Goal: Task Accomplishment & Management: Use online tool/utility

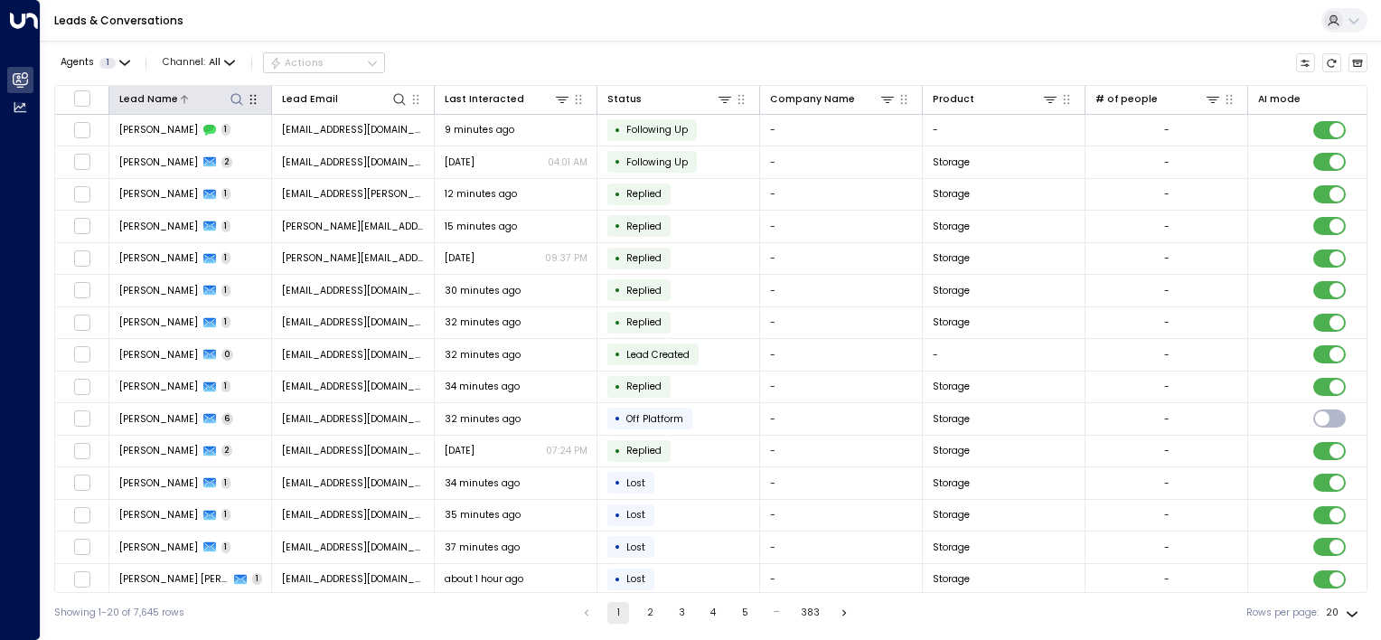
click at [240, 99] on icon at bounding box center [237, 99] width 14 height 14
type input "******"
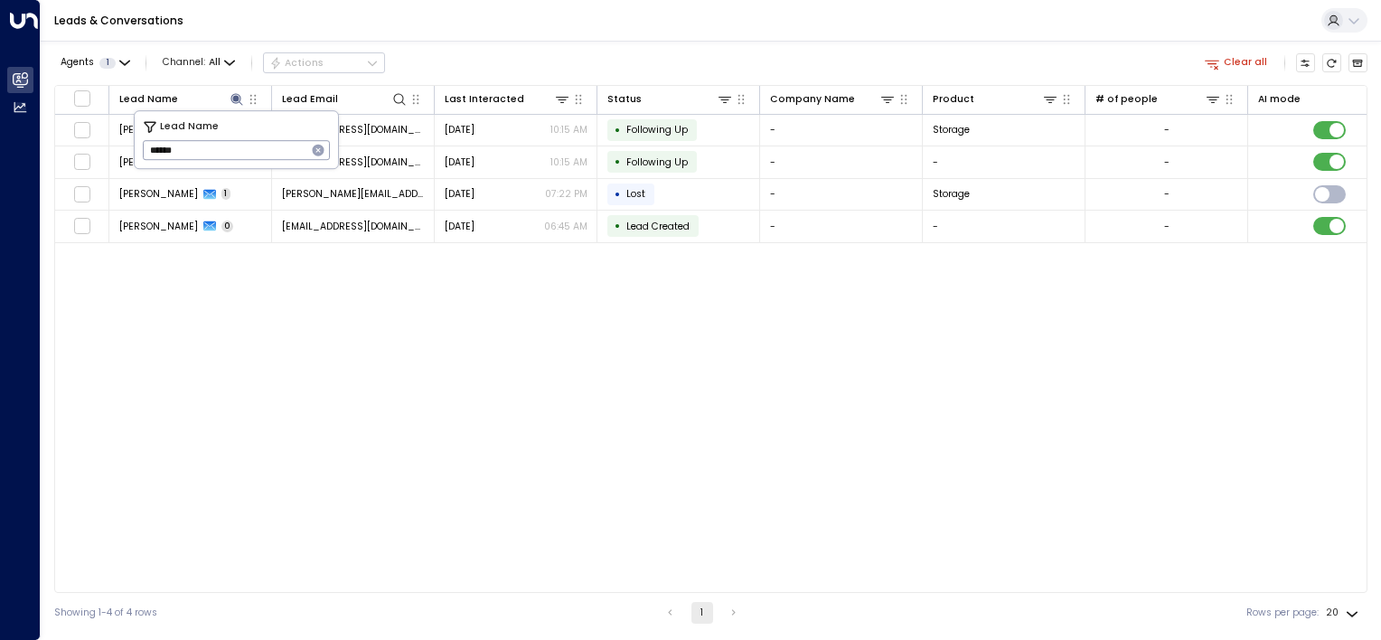
click at [255, 355] on div "Lead Name Lead Email Last Interacted Status Company Name Product # of people AI…" at bounding box center [710, 339] width 1313 height 508
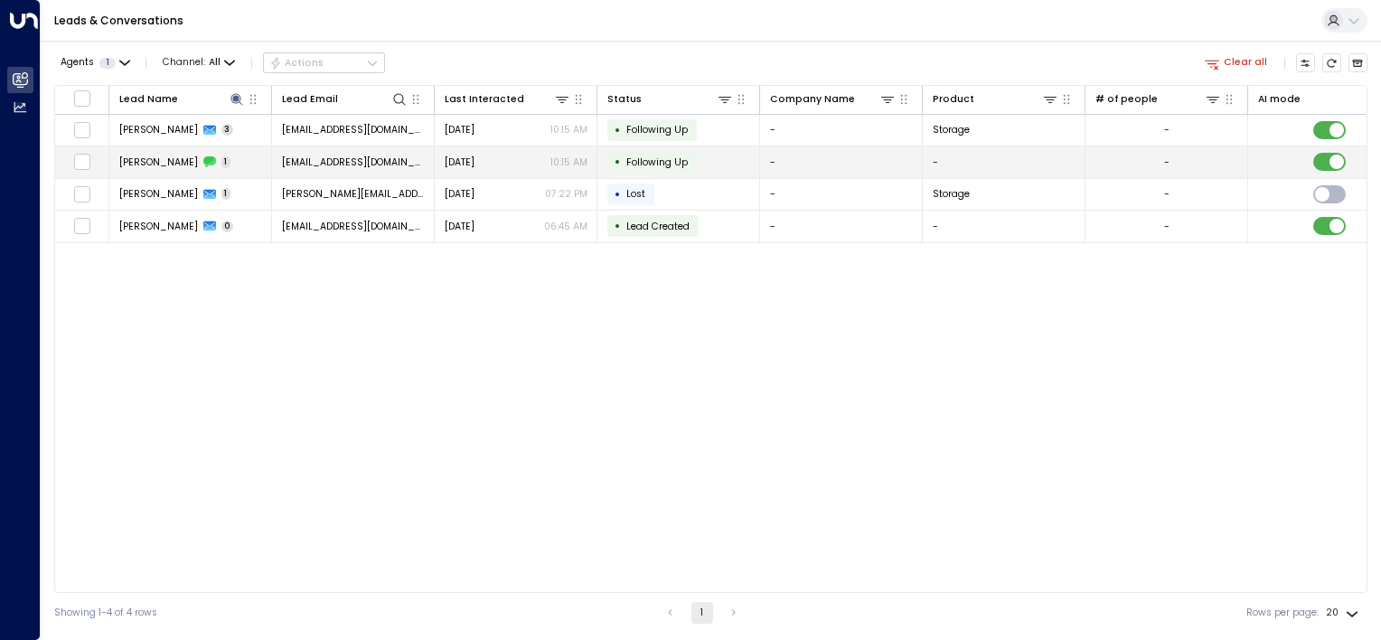
click at [383, 159] on span "[EMAIL_ADDRESS][DOMAIN_NAME]" at bounding box center [353, 162] width 143 height 14
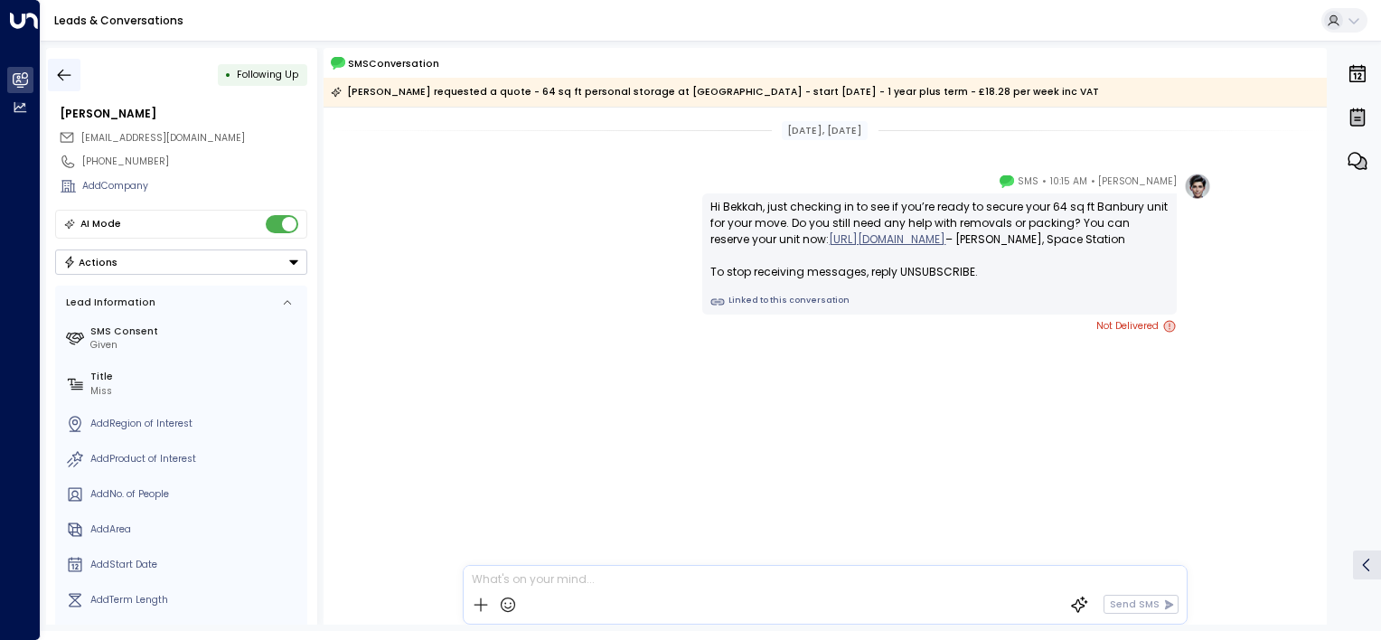
click at [64, 75] on icon "button" at bounding box center [64, 75] width 18 height 18
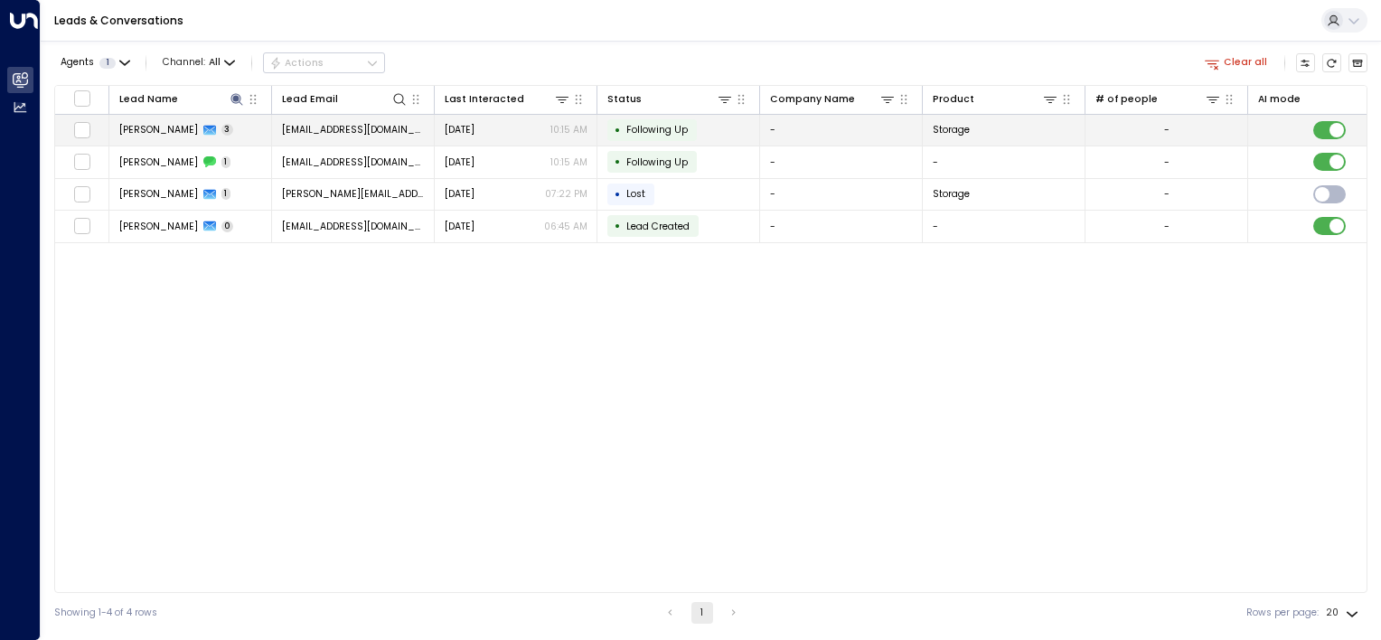
click at [353, 125] on span "[EMAIL_ADDRESS][DOMAIN_NAME]" at bounding box center [353, 130] width 143 height 14
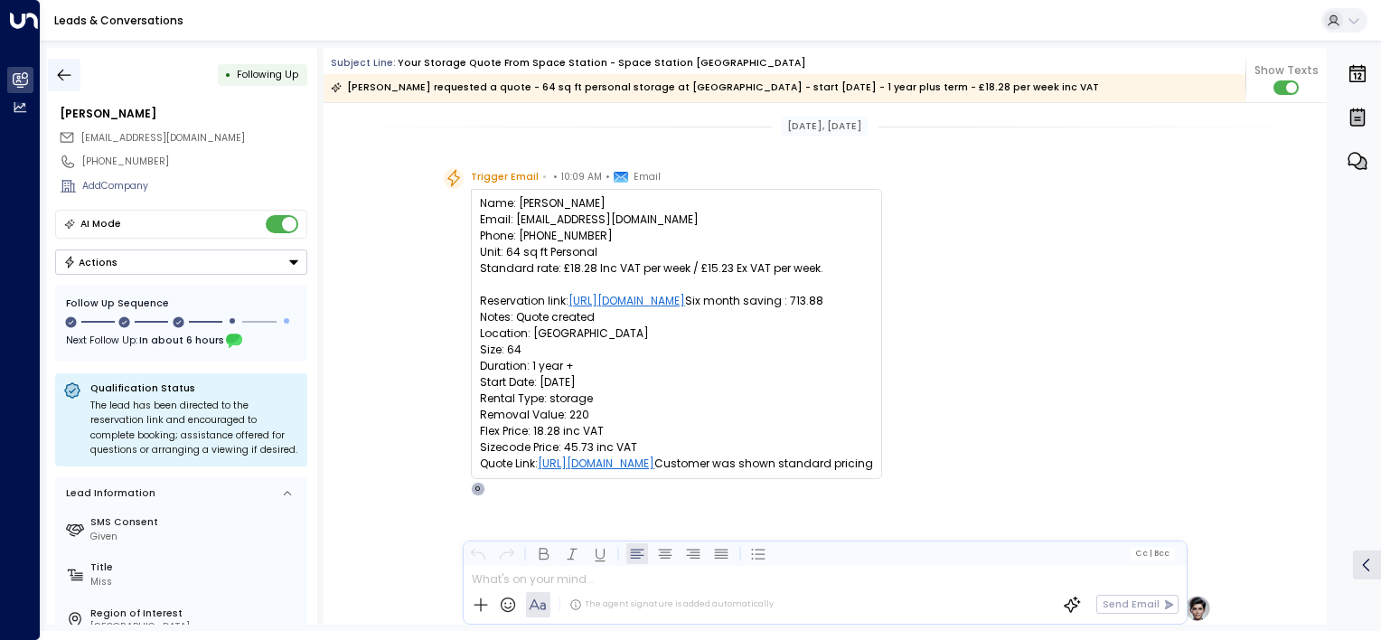
click at [59, 74] on icon "button" at bounding box center [65, 75] width 14 height 12
